Goal: Find specific page/section

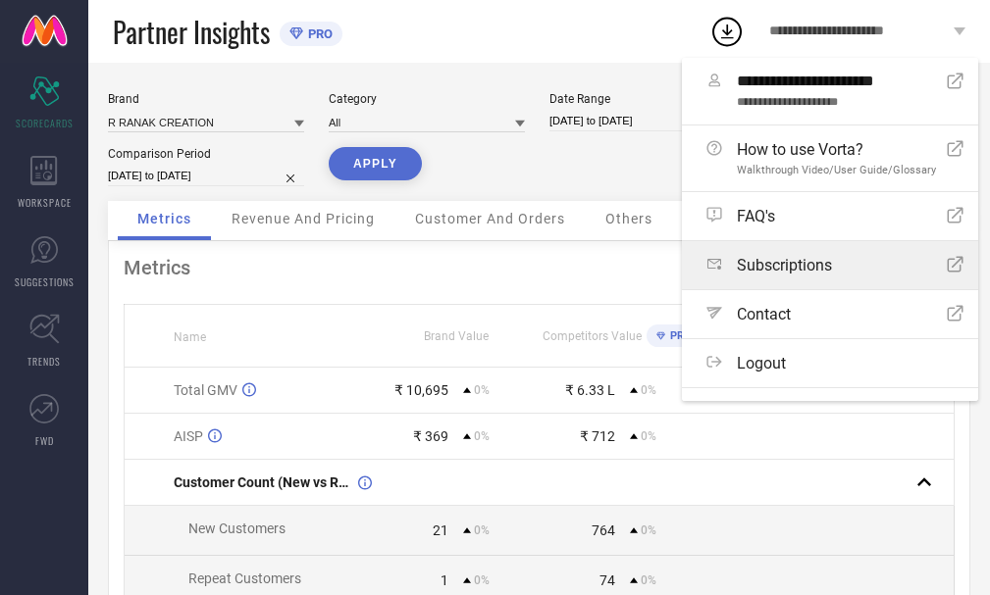
click at [823, 276] on link "Subscriptions Open Icon" at bounding box center [830, 265] width 296 height 48
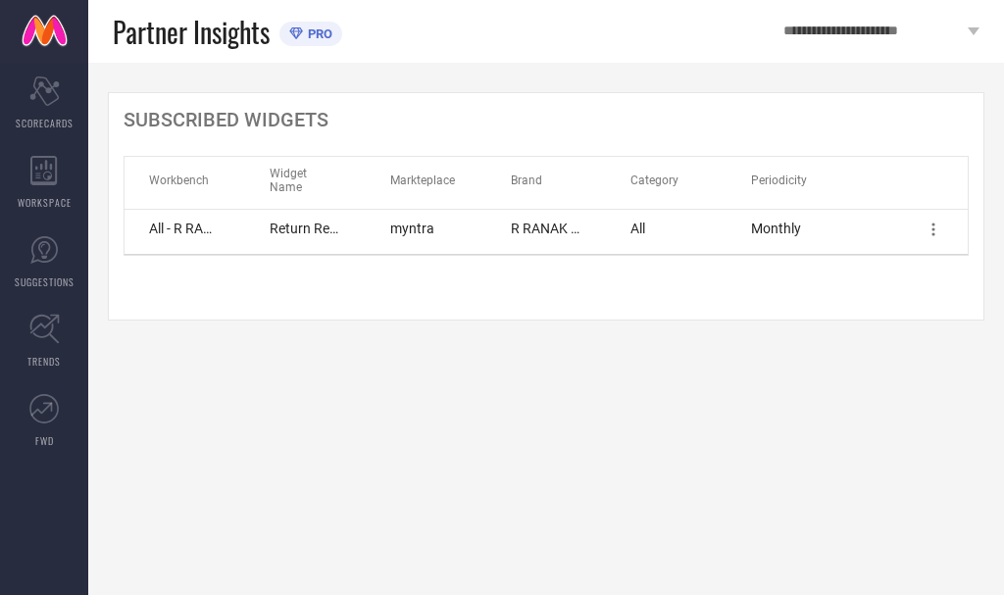
click at [189, 221] on span "All - R RANAK CREATION - Returns" at bounding box center [185, 229] width 72 height 16
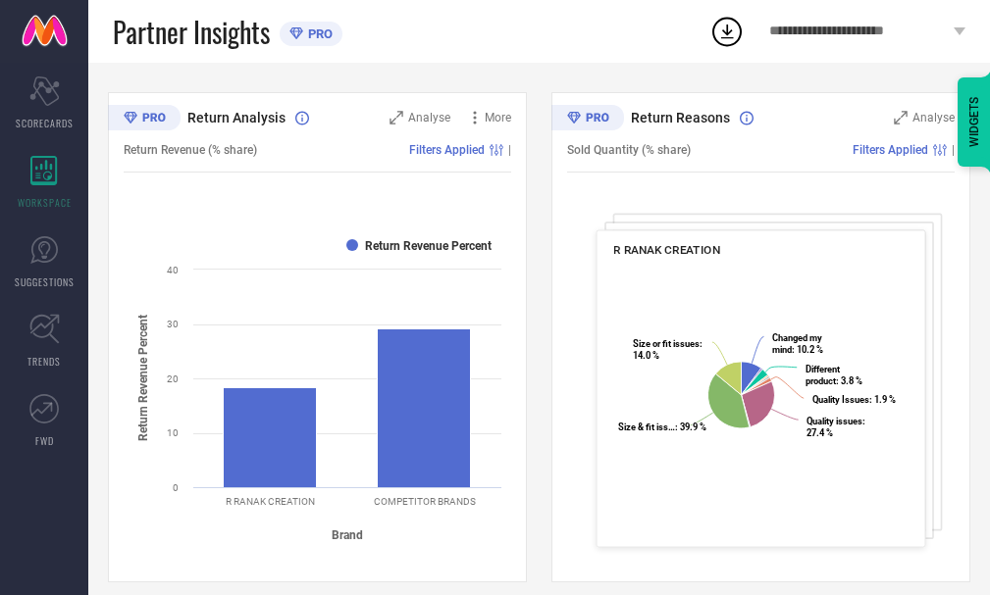
click at [952, 32] on div "**********" at bounding box center [866, 31] width 245 height 63
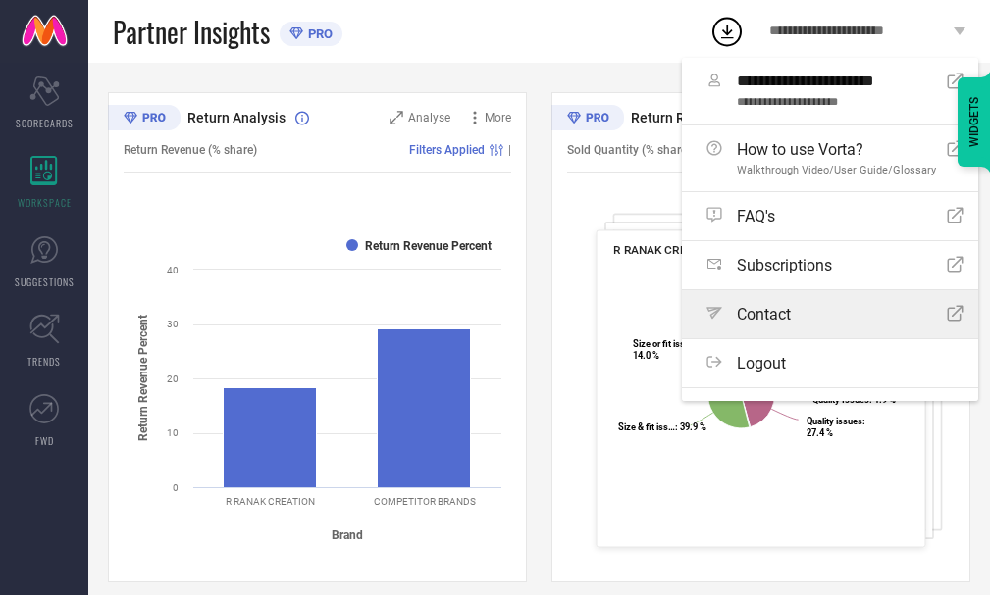
click at [795, 336] on link "Path Contact Open Icon" at bounding box center [830, 314] width 296 height 48
